Goal: Navigation & Orientation: Find specific page/section

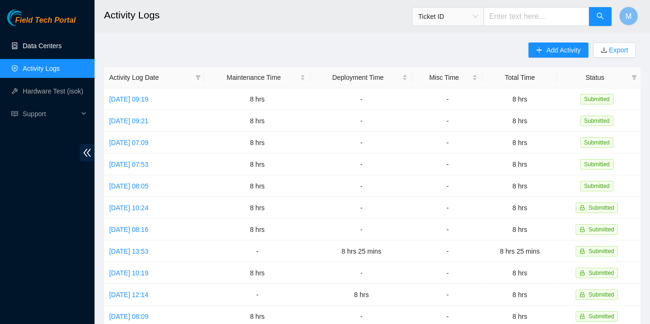
click at [47, 45] on link "Data Centers" at bounding box center [42, 46] width 39 height 8
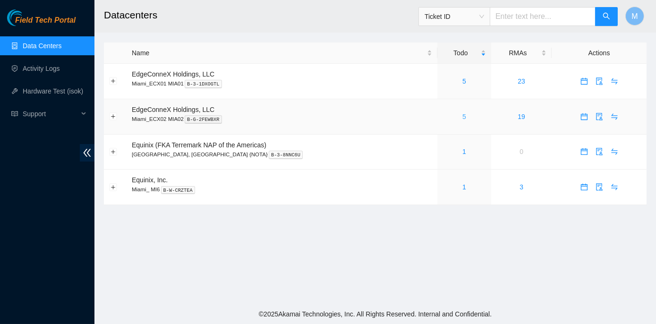
click at [463, 116] on link "5" at bounding box center [465, 117] width 4 height 8
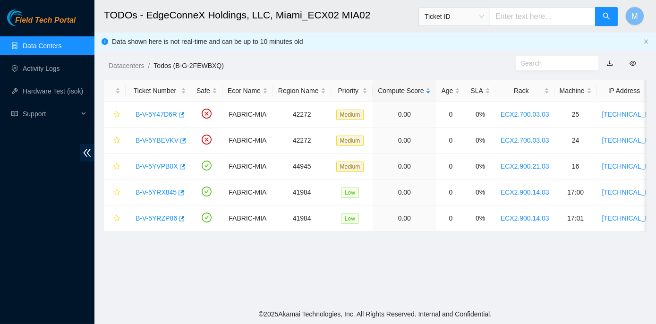
click at [246, 269] on main "TODOs - EdgeConneX Holdings, LLC, [GEOGRAPHIC_DATA] MIA02 Ticket ID M Data show…" at bounding box center [375, 152] width 562 height 304
drag, startPoint x: 132, startPoint y: 191, endPoint x: 174, endPoint y: 196, distance: 42.3
click at [174, 196] on div "B-V-5YRX845" at bounding box center [158, 192] width 55 height 15
copy link "B-V-5YRX845"
click at [129, 220] on td "B-V-5YRZP86" at bounding box center [159, 219] width 66 height 26
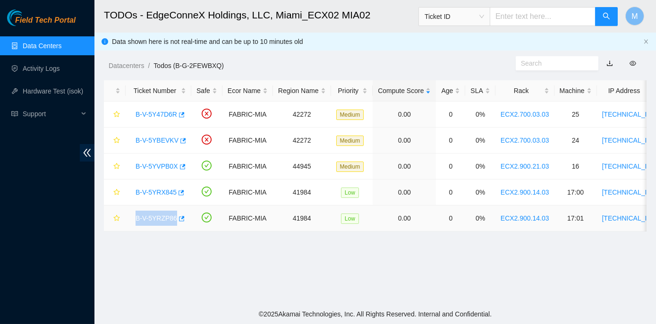
drag, startPoint x: 131, startPoint y: 217, endPoint x: 173, endPoint y: 222, distance: 41.8
click at [173, 222] on div "B-V-5YRZP86" at bounding box center [158, 218] width 55 height 15
copy link "B-V-5YRZP86"
click at [204, 246] on main "TODOs - EdgeConneX Holdings, LLC, [GEOGRAPHIC_DATA] MIA02 Ticket ID M Data show…" at bounding box center [375, 152] width 562 height 304
